Goal: Task Accomplishment & Management: Complete application form

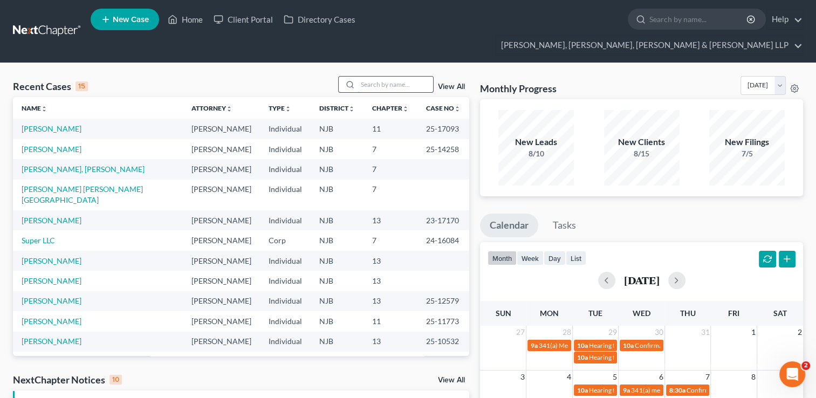
click at [383, 77] on input "search" at bounding box center [396, 85] width 76 height 16
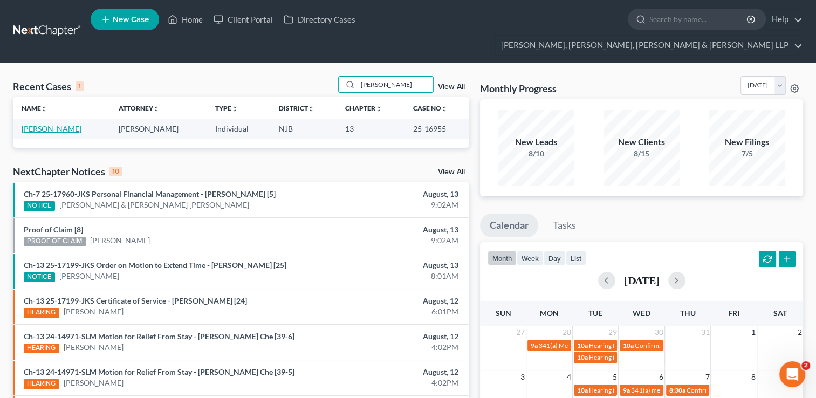
type input "[PERSON_NAME]"
click at [54, 124] on link "[PERSON_NAME]" at bounding box center [52, 128] width 60 height 9
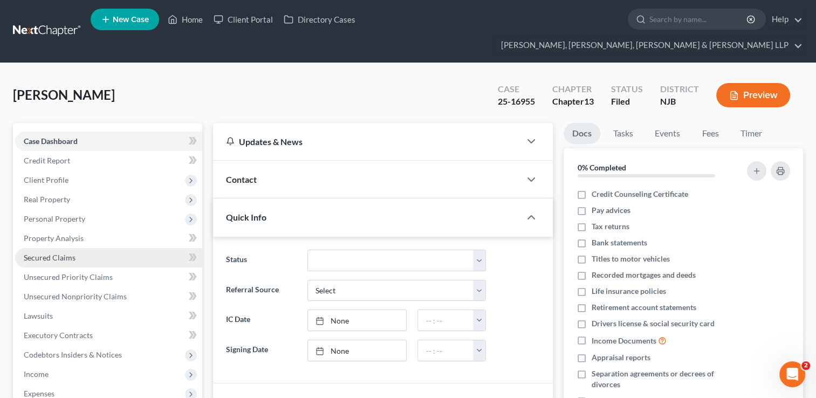
scroll to position [54, 0]
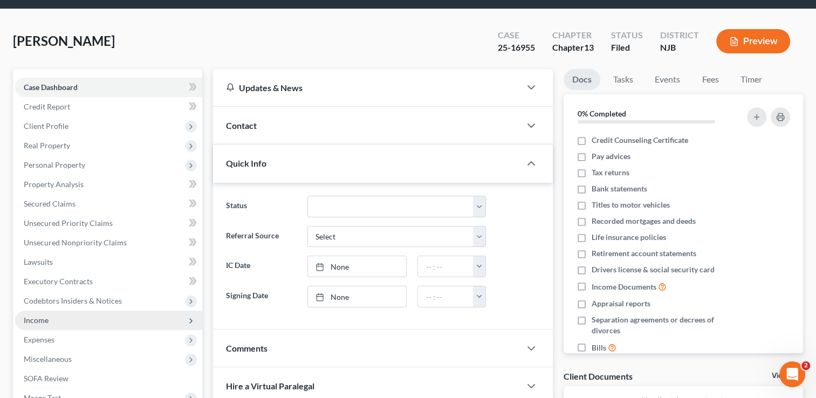
click at [58, 311] on span "Income" at bounding box center [108, 320] width 187 height 19
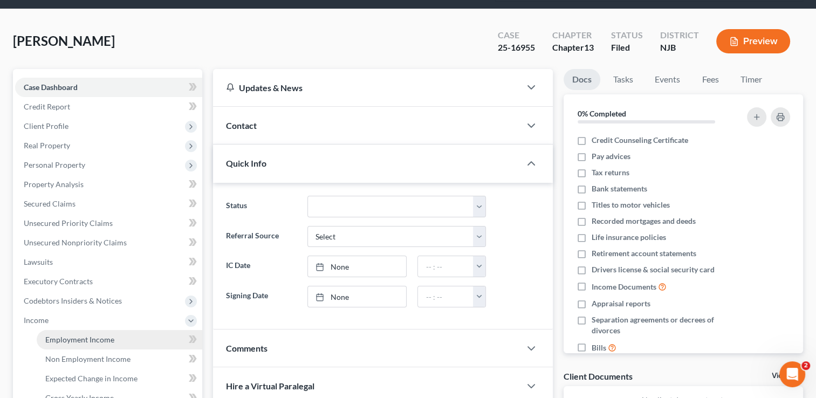
click at [88, 335] on span "Employment Income" at bounding box center [79, 339] width 69 height 9
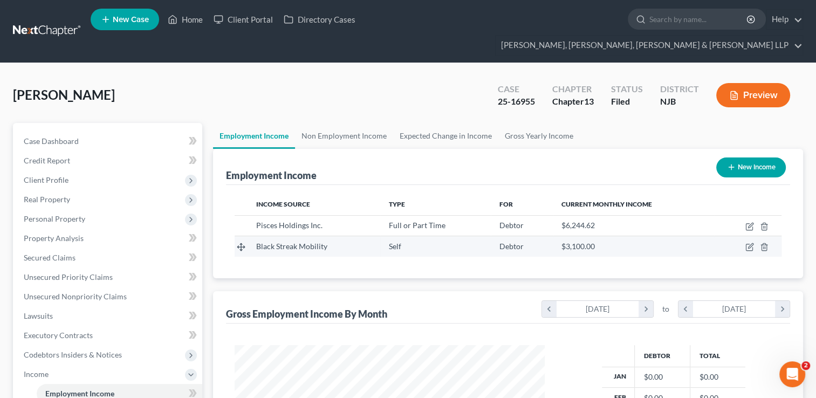
scroll to position [192, 332]
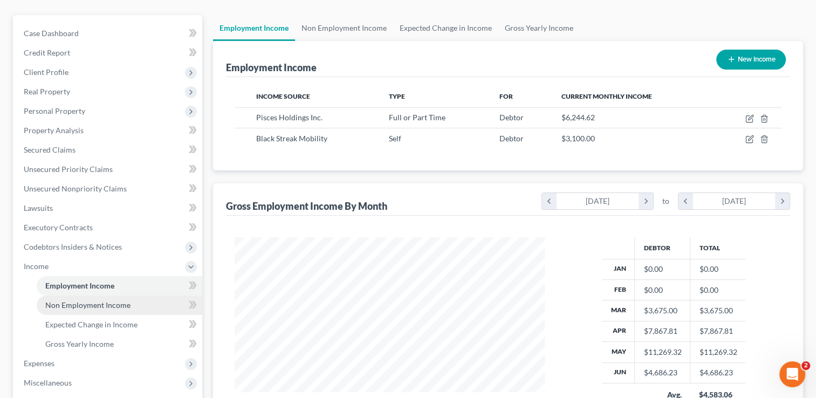
click at [106, 300] on span "Non Employment Income" at bounding box center [87, 304] width 85 height 9
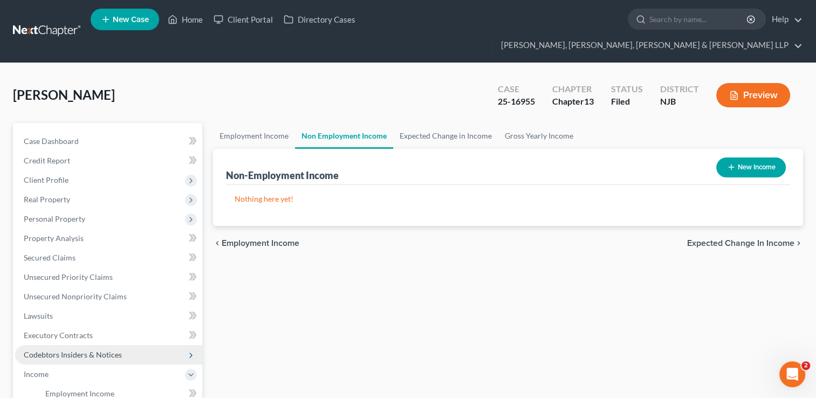
scroll to position [108, 0]
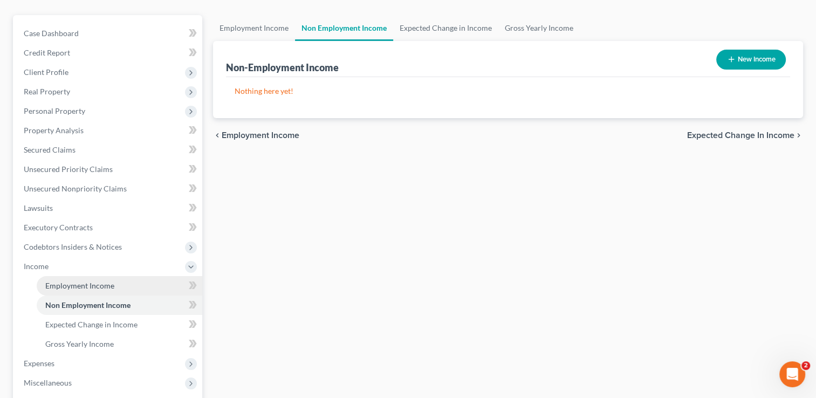
click at [110, 281] on span "Employment Income" at bounding box center [79, 285] width 69 height 9
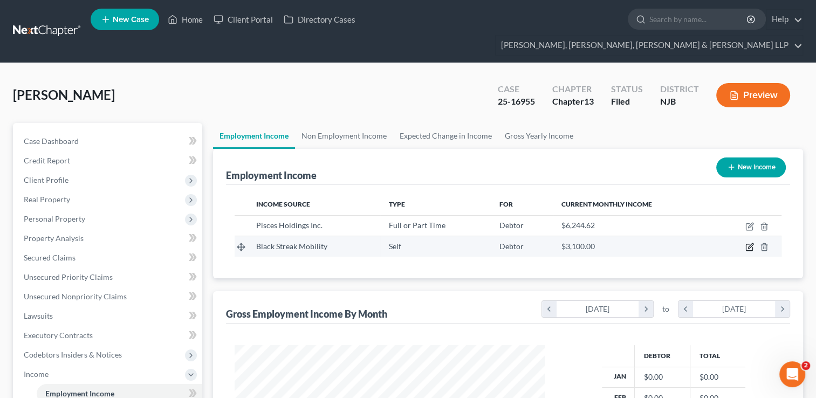
click at [748, 243] on icon "button" at bounding box center [749, 247] width 9 height 9
select select "1"
select select "0"
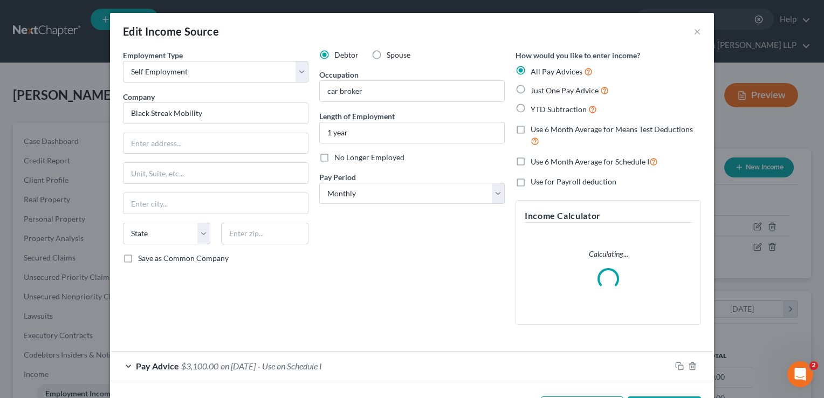
scroll to position [41, 0]
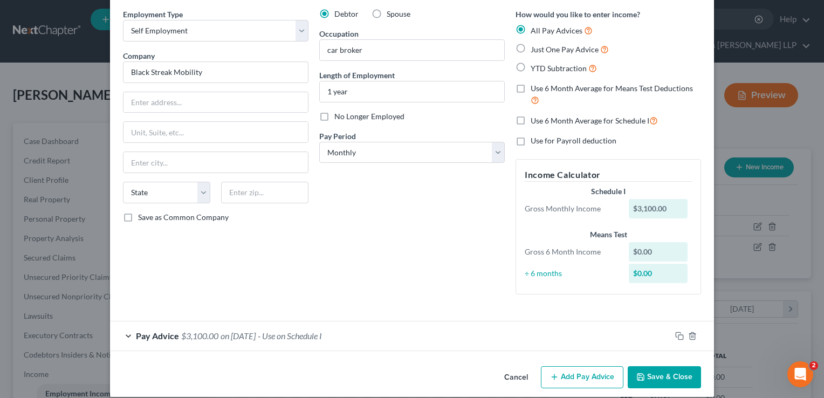
click at [326, 273] on div "Debtor Spouse Occupation car broker Length of Employment 1 year No Longer Emplo…" at bounding box center [412, 156] width 196 height 294
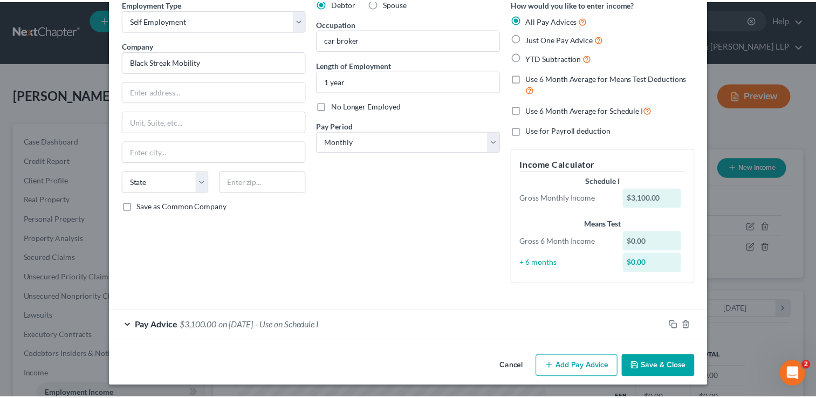
scroll to position [0, 0]
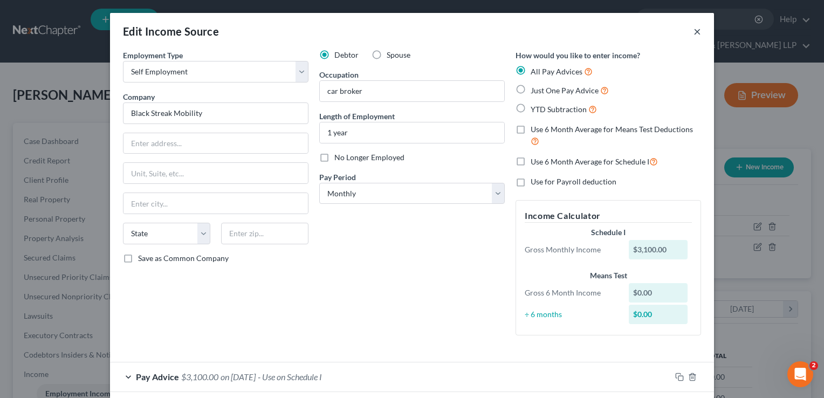
click at [694, 31] on button "×" at bounding box center [698, 31] width 8 height 13
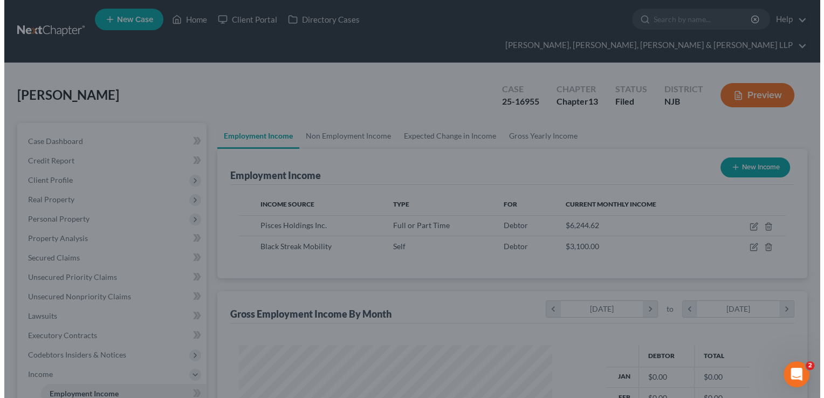
scroll to position [539169, 539029]
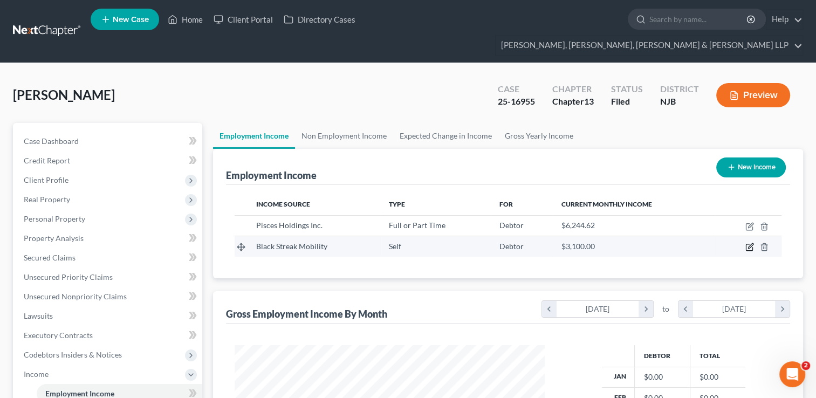
click at [748, 244] on icon "button" at bounding box center [749, 247] width 6 height 6
select select "1"
select select "0"
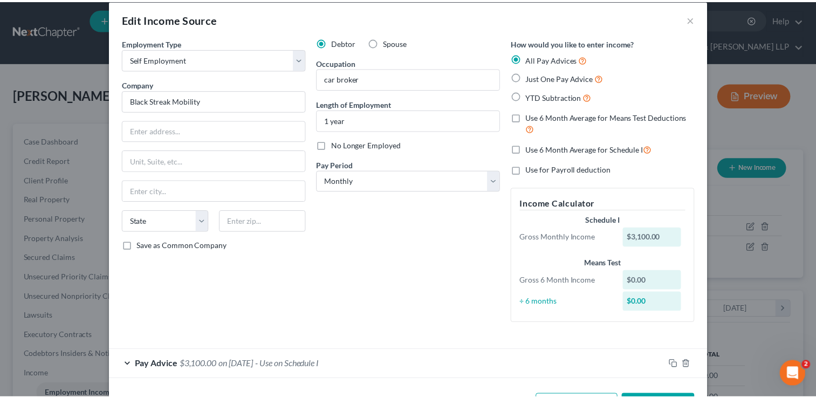
scroll to position [0, 0]
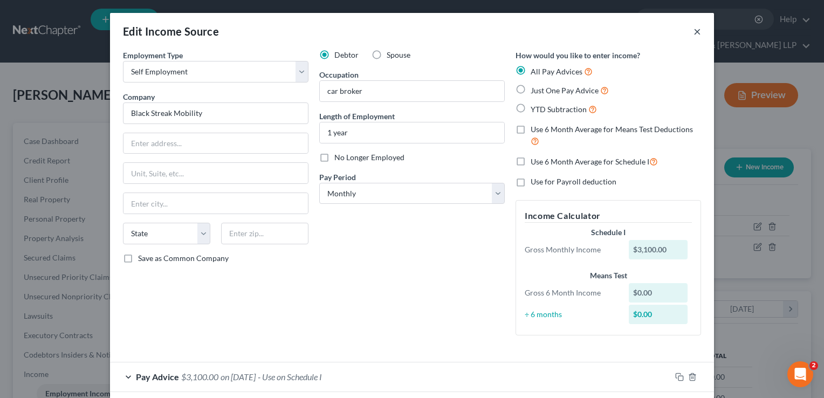
click at [694, 31] on button "×" at bounding box center [698, 31] width 8 height 13
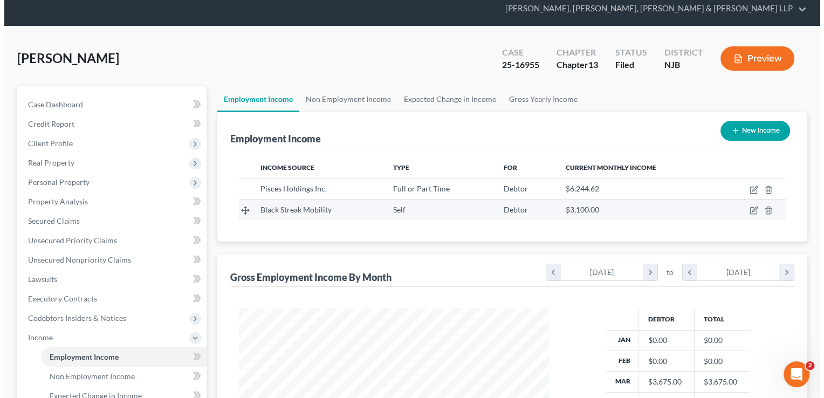
scroll to position [54, 0]
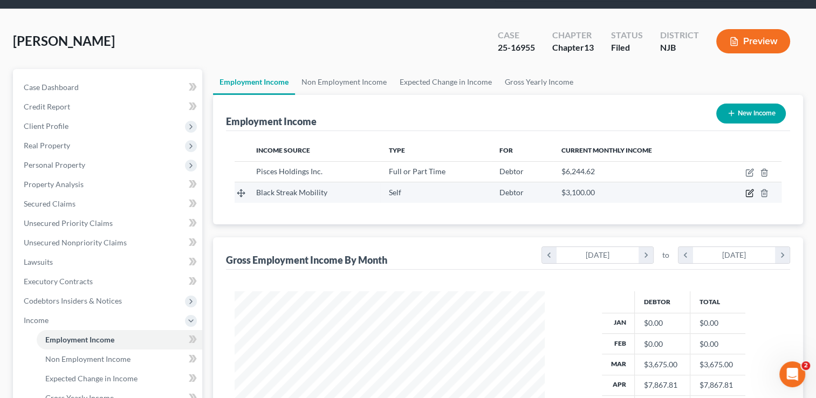
click at [749, 189] on icon "button" at bounding box center [749, 193] width 9 height 9
select select "1"
select select "0"
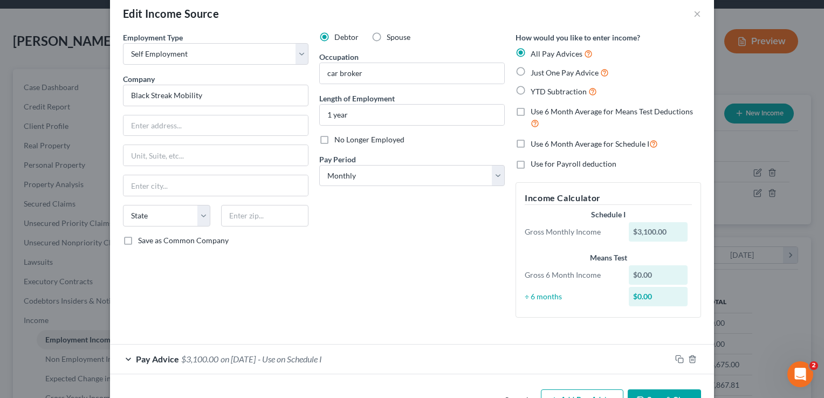
scroll to position [0, 0]
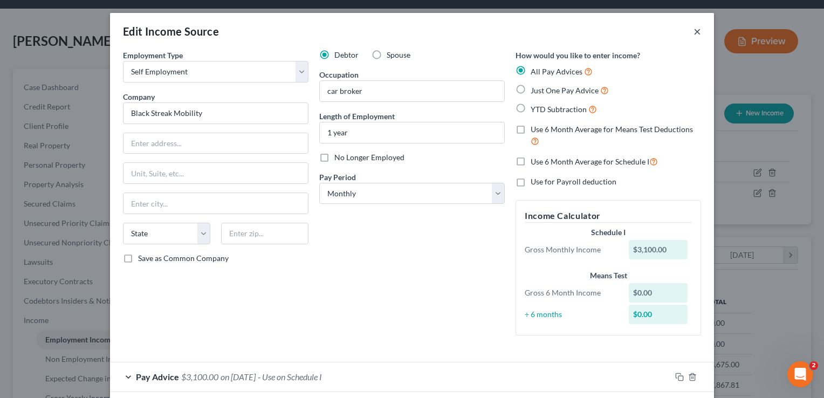
click at [694, 31] on button "×" at bounding box center [698, 31] width 8 height 13
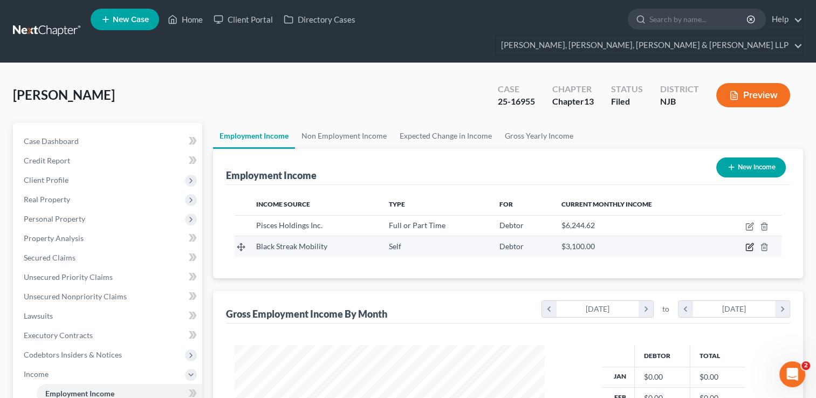
click at [751, 243] on icon "button" at bounding box center [749, 247] width 9 height 9
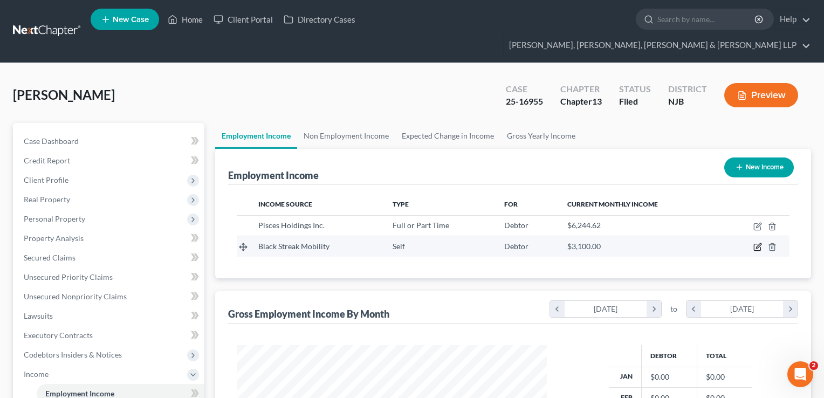
select select "1"
select select "0"
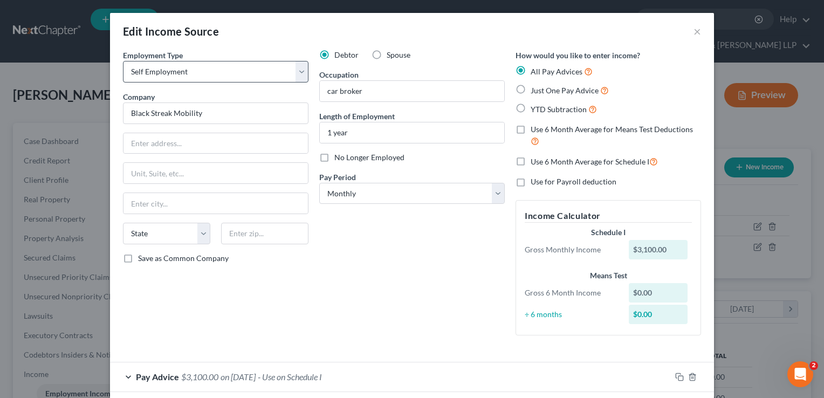
scroll to position [52, 0]
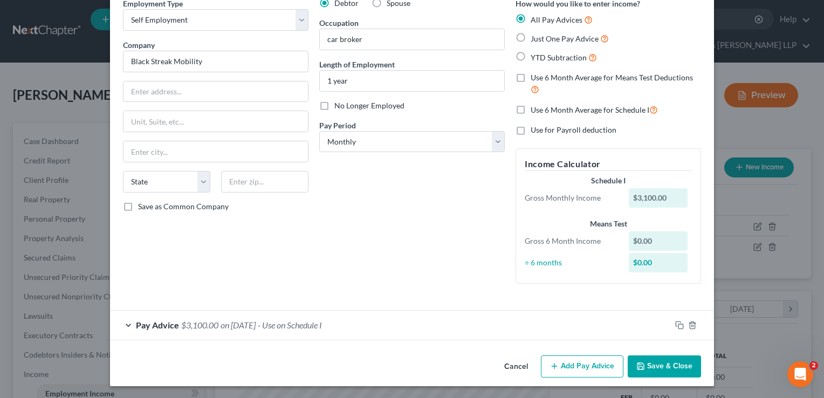
click at [310, 324] on span "- Use on Schedule I" at bounding box center [290, 325] width 64 height 10
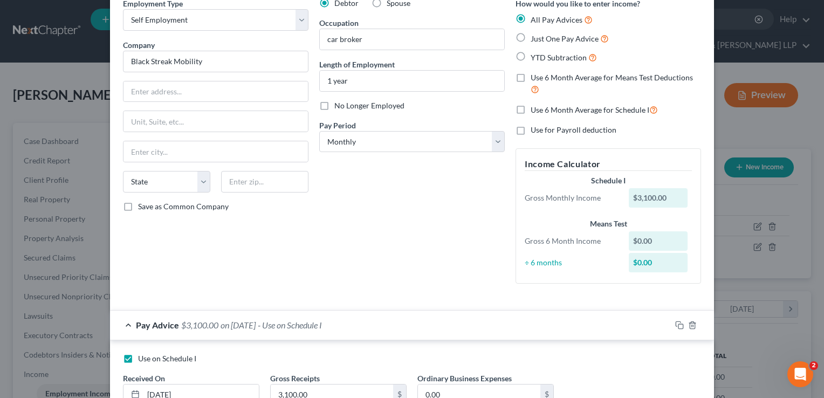
scroll to position [134, 0]
